Goal: Check status

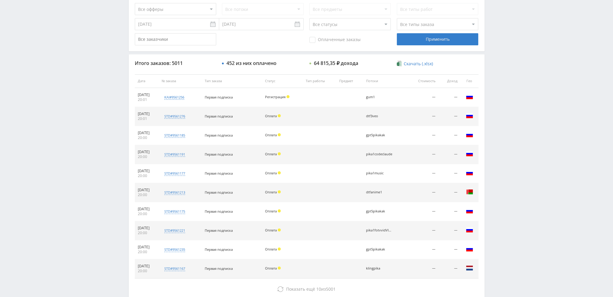
scroll to position [209, 0]
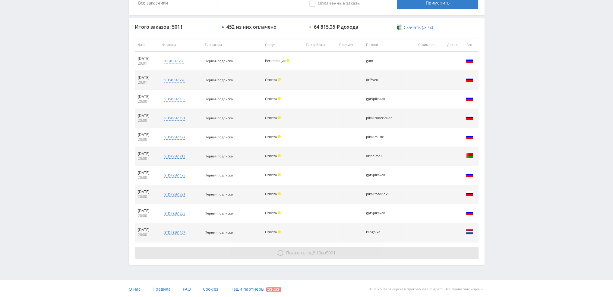
click at [306, 252] on span "Показать ещё" at bounding box center [300, 253] width 29 height 6
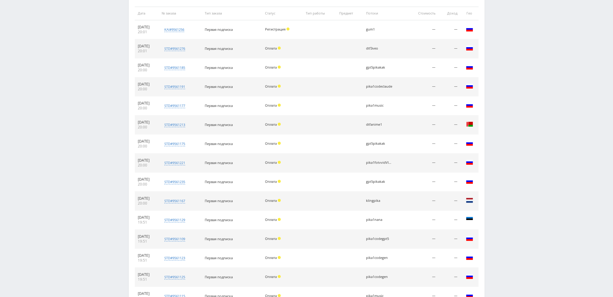
scroll to position [323, 0]
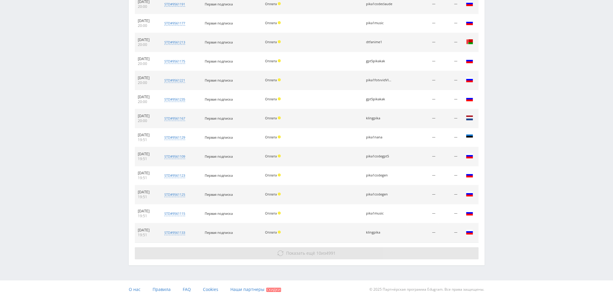
click at [317, 253] on span "10" at bounding box center [319, 253] width 5 height 6
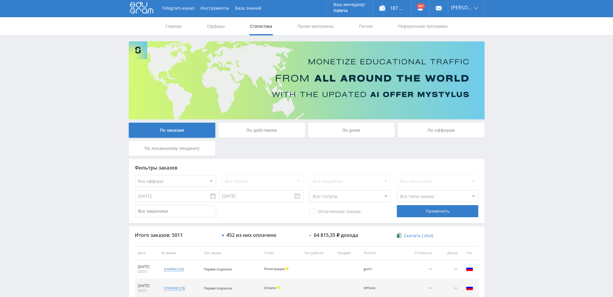
scroll to position [0, 0]
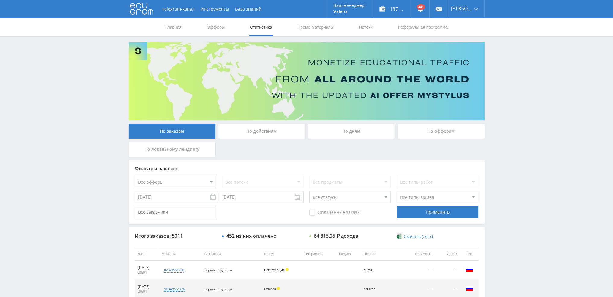
click at [346, 134] on div "По дням" at bounding box center [351, 130] width 87 height 15
click at [0, 0] on input "По дням" at bounding box center [0, 0] width 0 height 0
click at [336, 126] on div "По дням" at bounding box center [351, 130] width 87 height 15
click at [0, 0] on input "По дням" at bounding box center [0, 0] width 0 height 0
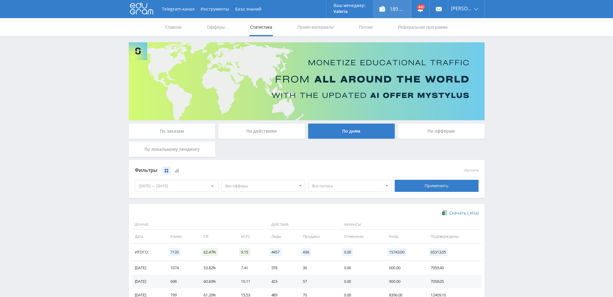
click at [394, 8] on div "189 931,00 ₽" at bounding box center [393, 9] width 38 height 18
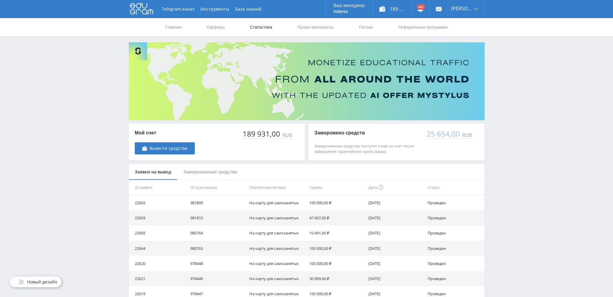
click at [264, 27] on link "Статистика" at bounding box center [262, 27] width 24 height 18
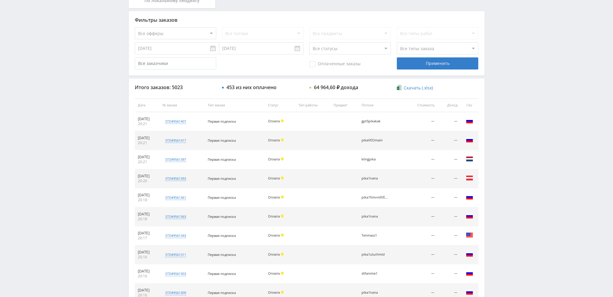
scroll to position [58, 0]
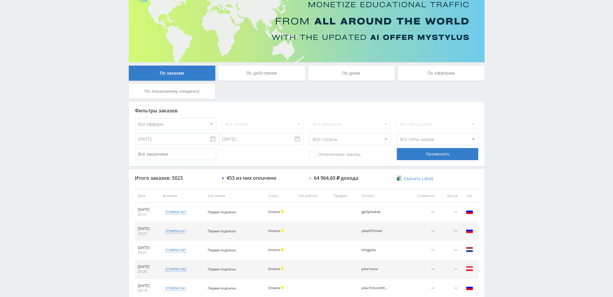
click at [338, 72] on div "По дням" at bounding box center [351, 72] width 87 height 15
click at [0, 0] on input "По дням" at bounding box center [0, 0] width 0 height 0
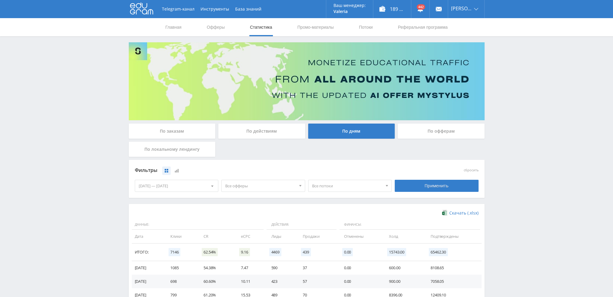
scroll to position [0, 0]
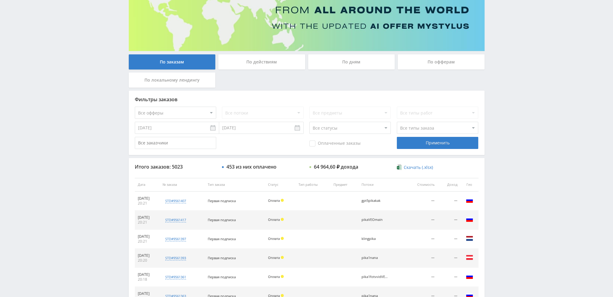
scroll to position [30, 0]
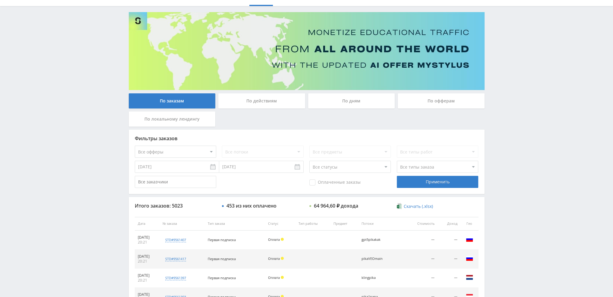
click at [357, 94] on div "По дням" at bounding box center [351, 100] width 87 height 15
click at [0, 0] on input "По дням" at bounding box center [0, 0] width 0 height 0
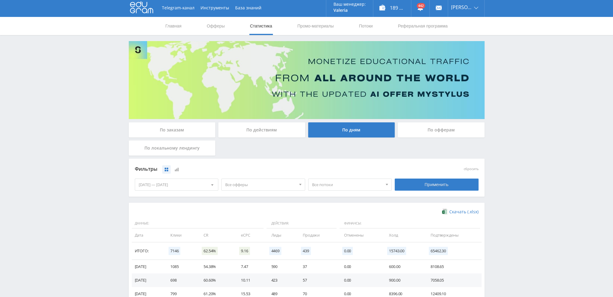
scroll to position [0, 0]
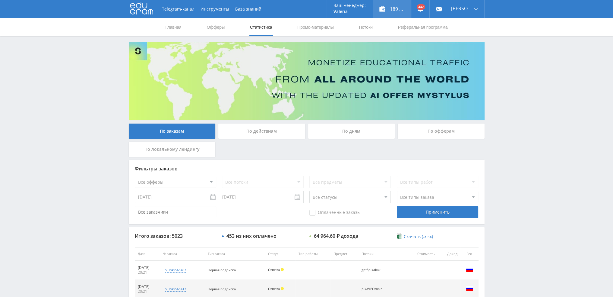
click at [399, 8] on div "189 931,00 ₽" at bounding box center [393, 9] width 38 height 18
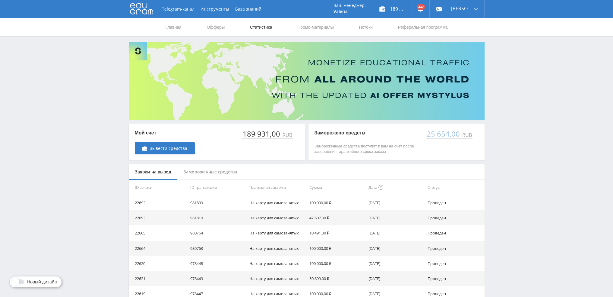
click at [263, 26] on link "Статистика" at bounding box center [262, 27] width 24 height 18
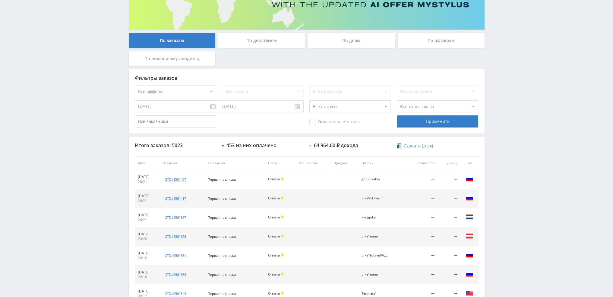
scroll to position [88, 0]
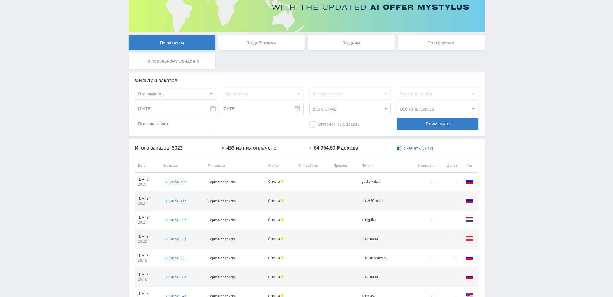
click at [352, 45] on div "По дням" at bounding box center [351, 42] width 87 height 15
click at [0, 0] on input "По дням" at bounding box center [0, 0] width 0 height 0
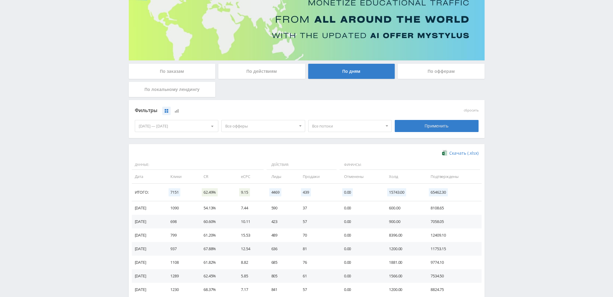
scroll to position [91, 0]
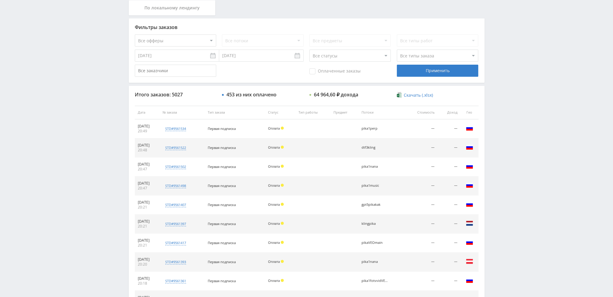
scroll to position [60, 0]
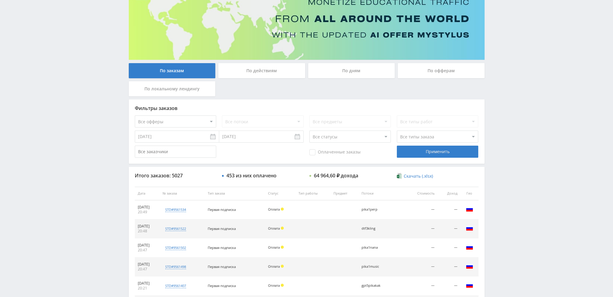
click at [365, 71] on div "По дням" at bounding box center [351, 70] width 87 height 15
click at [0, 0] on input "По дням" at bounding box center [0, 0] width 0 height 0
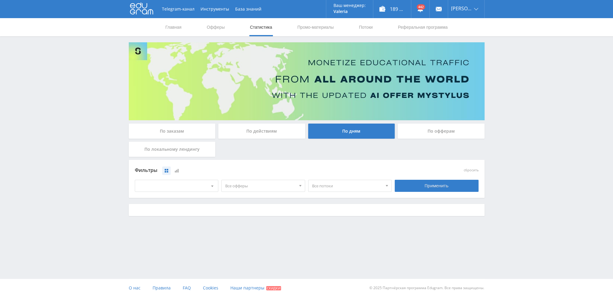
scroll to position [0, 0]
